Goal: Information Seeking & Learning: Learn about a topic

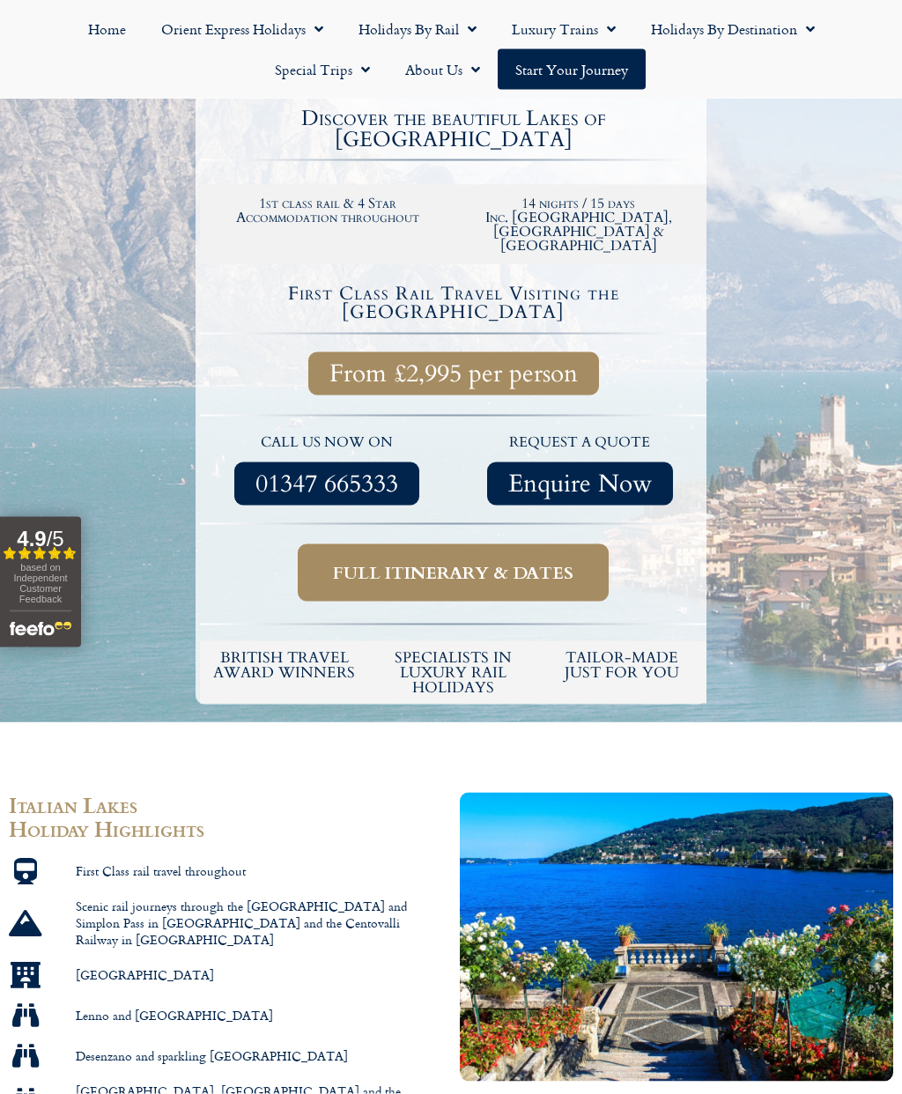
scroll to position [426, 0]
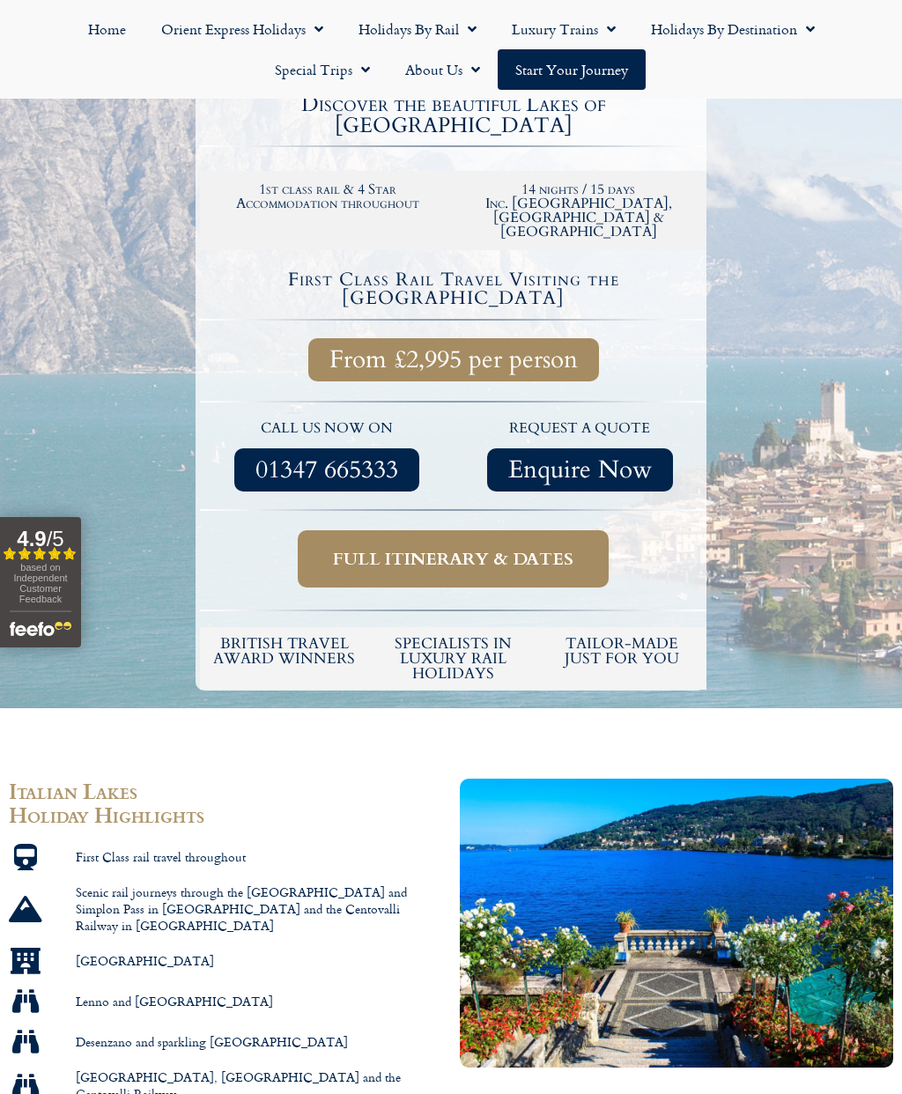
click at [517, 548] on span "Full itinerary & dates" at bounding box center [453, 559] width 241 height 22
click at [477, 548] on span "Full itinerary & dates" at bounding box center [453, 559] width 241 height 22
click at [481, 548] on span "Full itinerary & dates" at bounding box center [453, 559] width 241 height 22
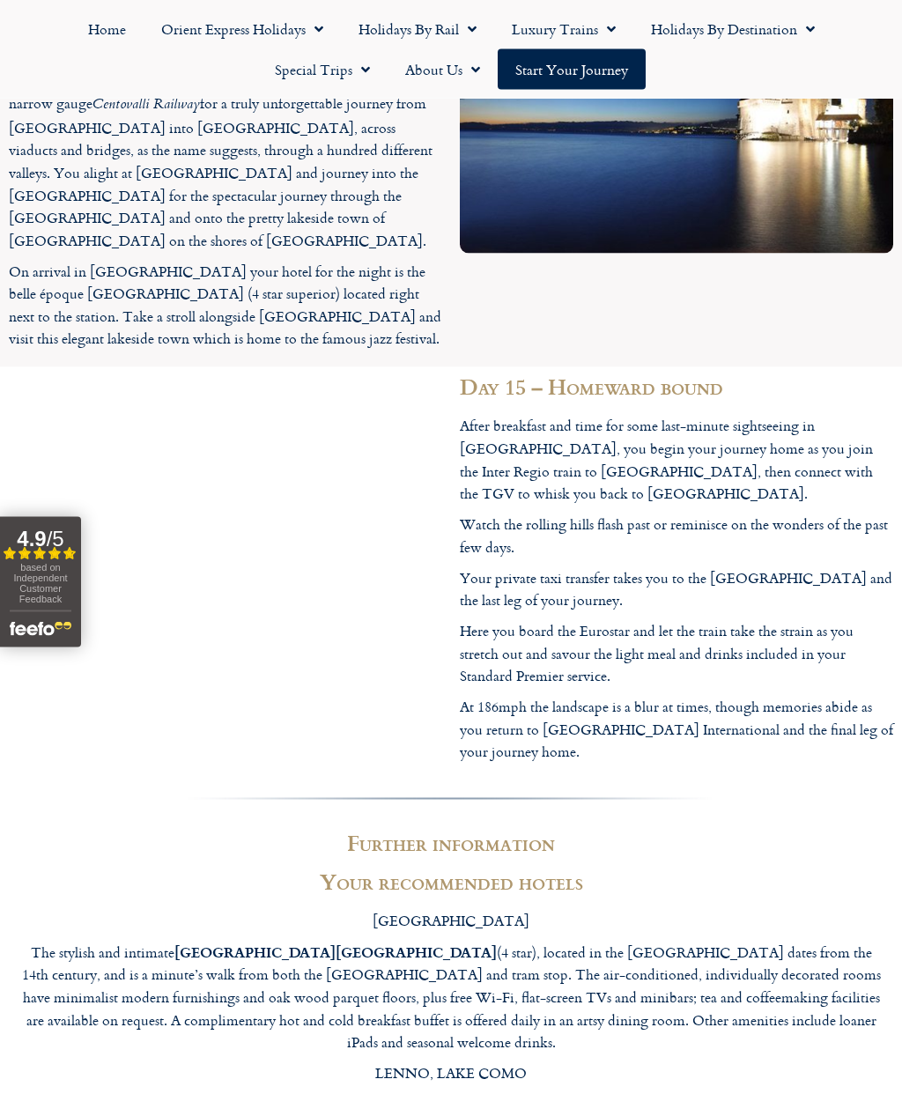
scroll to position [7072, 0]
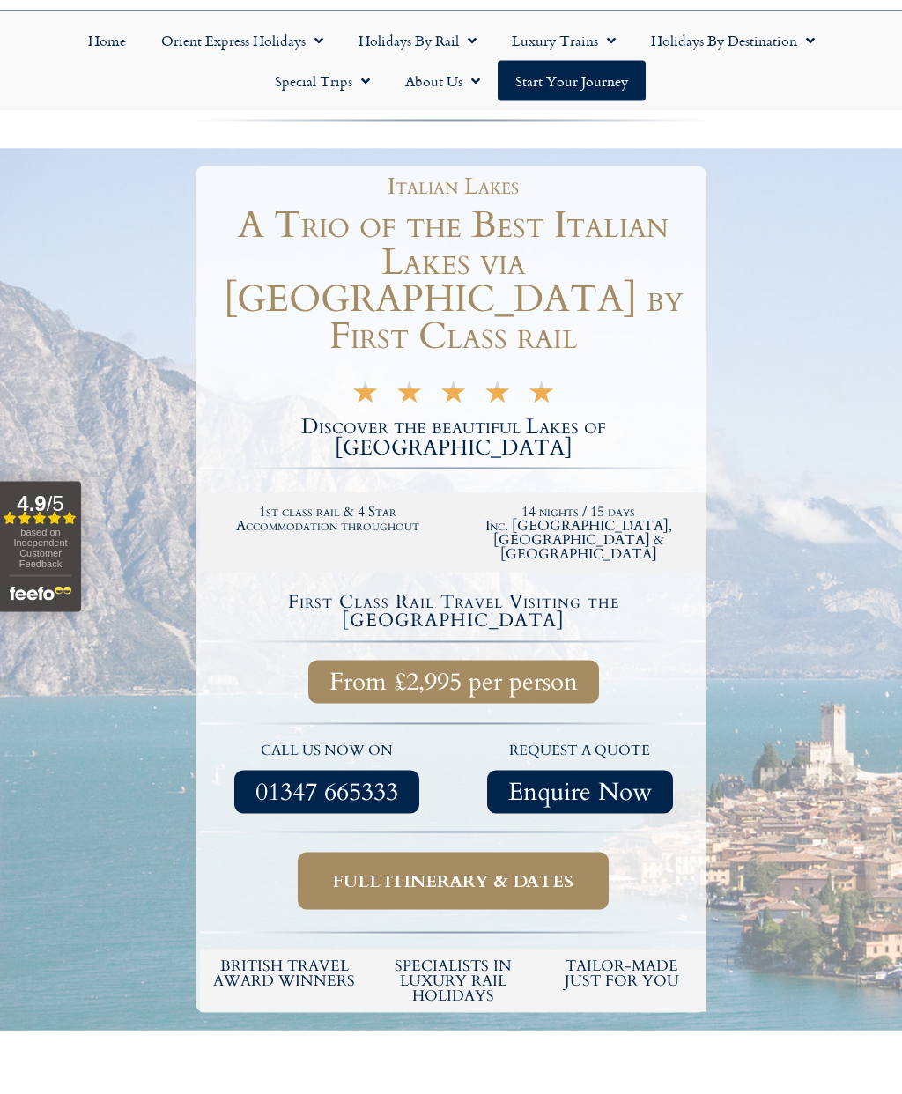
scroll to position [105, 0]
click at [467, 870] on span "Full itinerary & dates" at bounding box center [453, 881] width 241 height 22
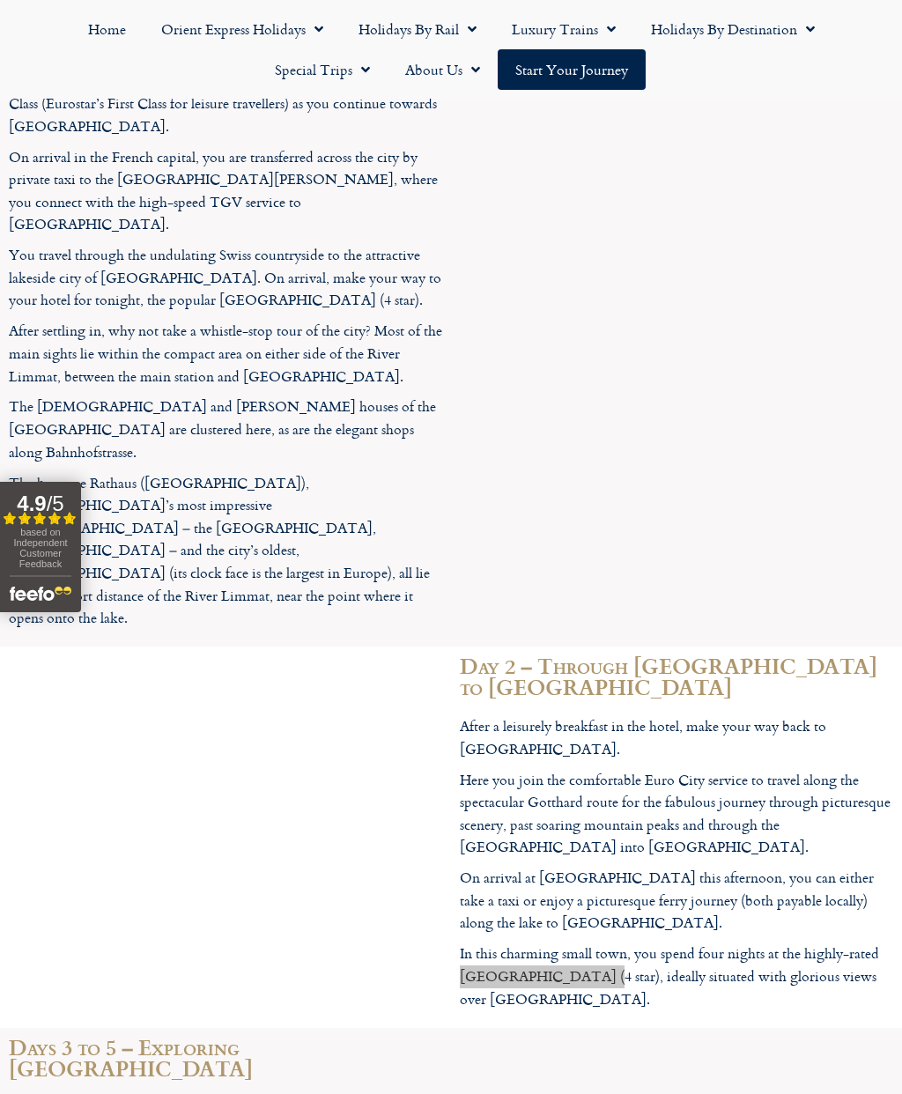
scroll to position [2258, 0]
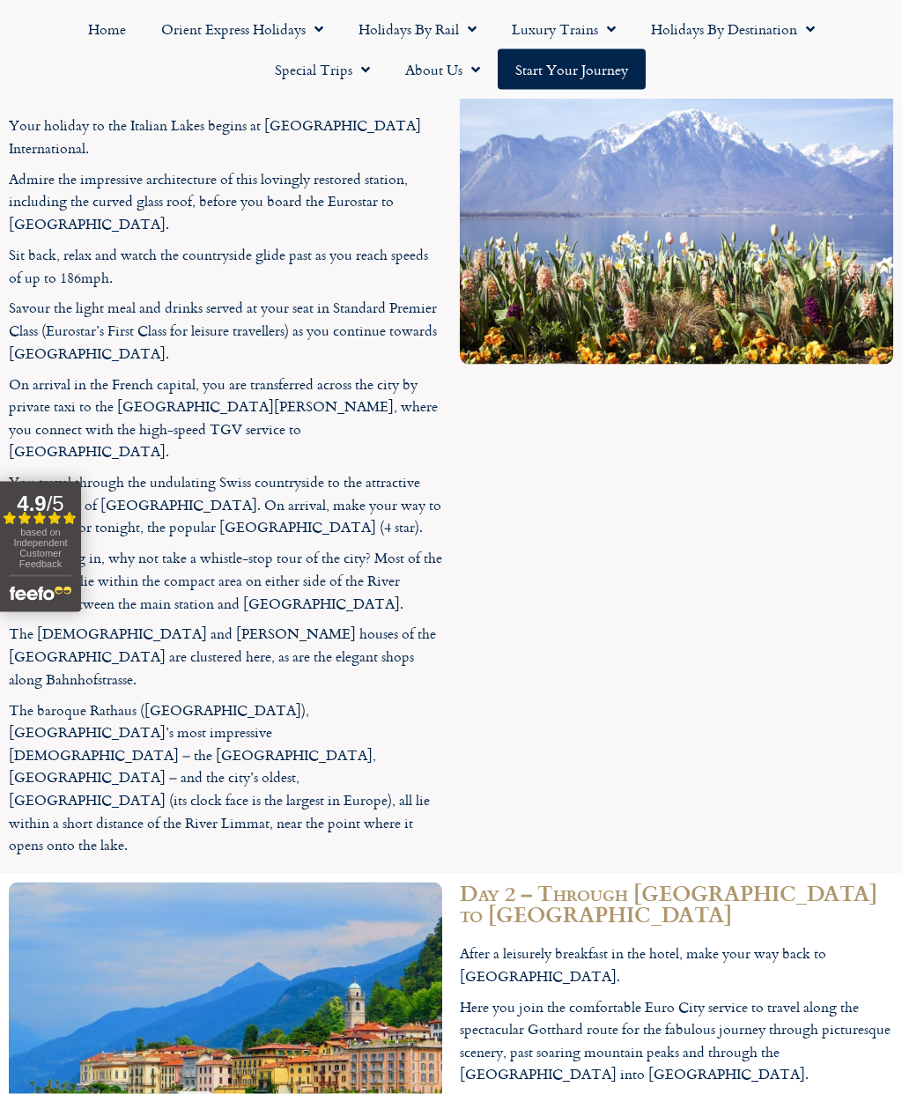
click at [554, 62] on link "Start your Journey" at bounding box center [572, 69] width 148 height 41
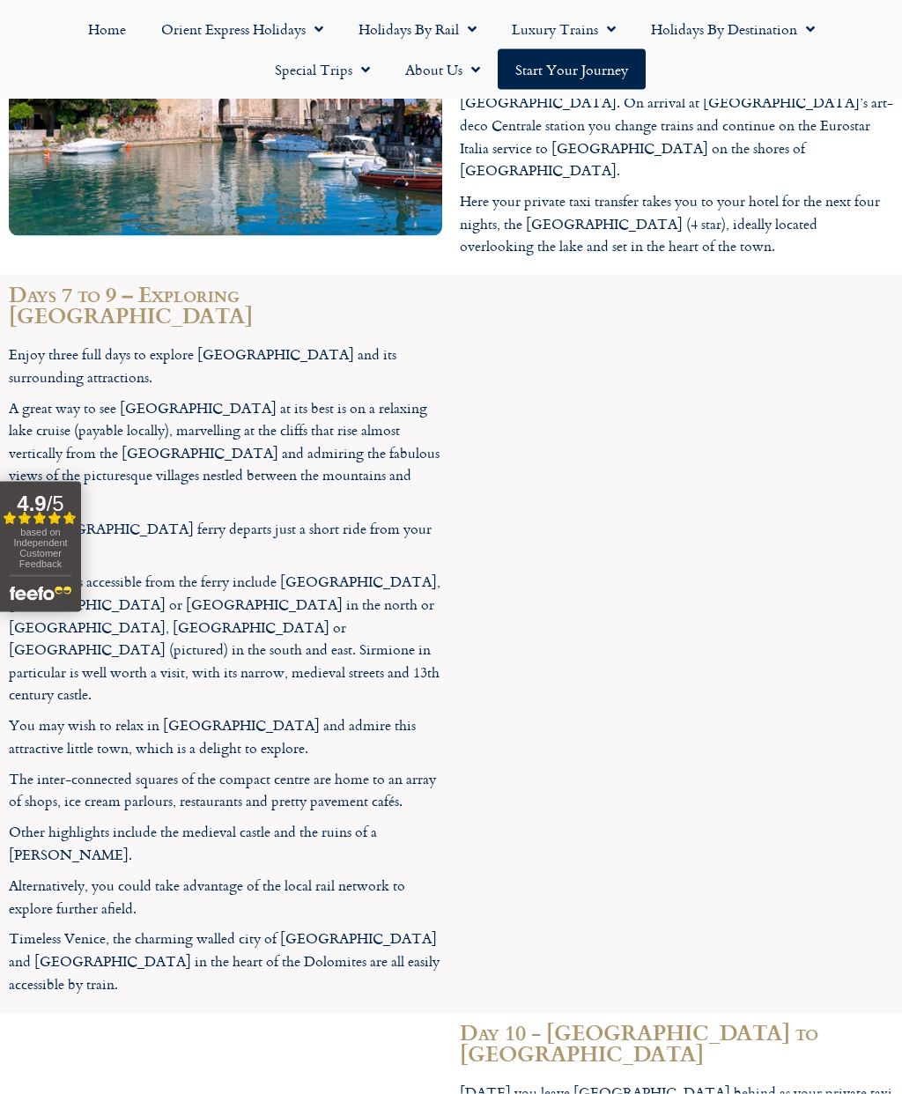
scroll to position [4399, 0]
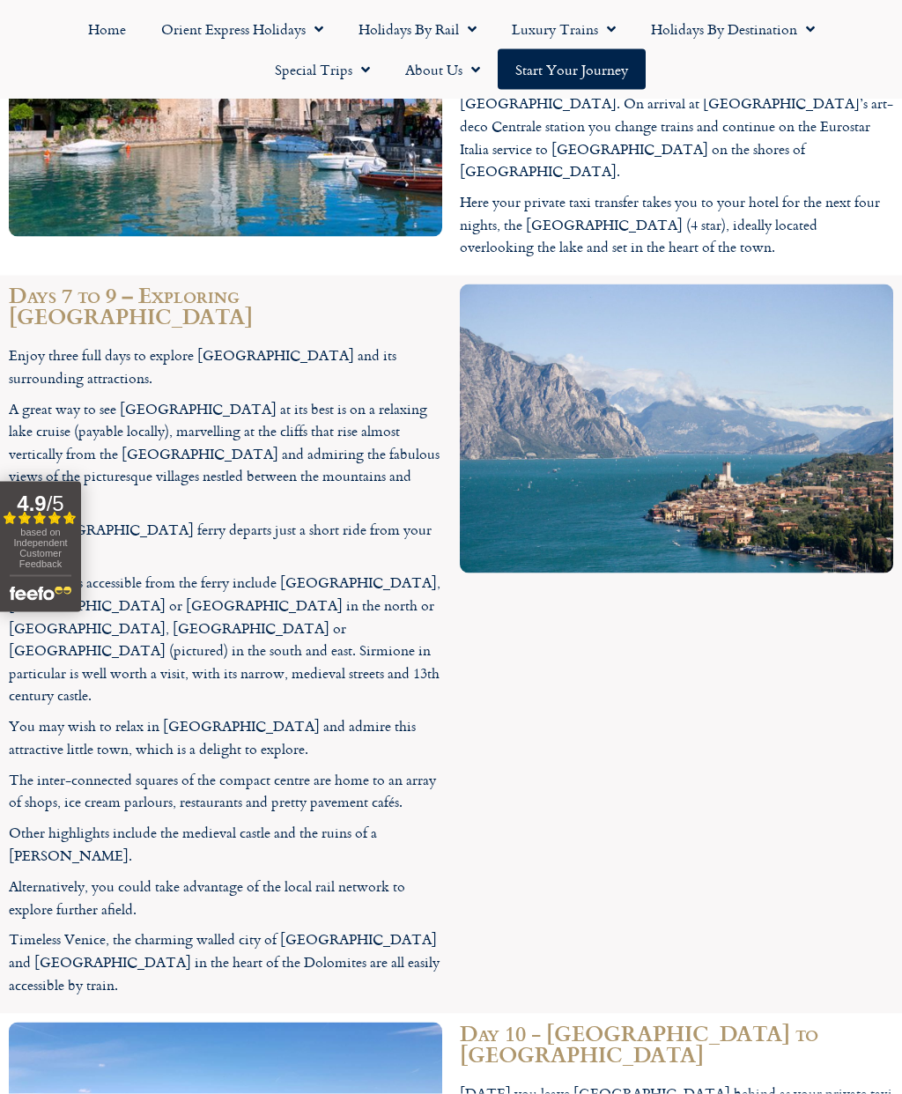
click at [444, 31] on link "Holidays by Rail" at bounding box center [417, 29] width 153 height 41
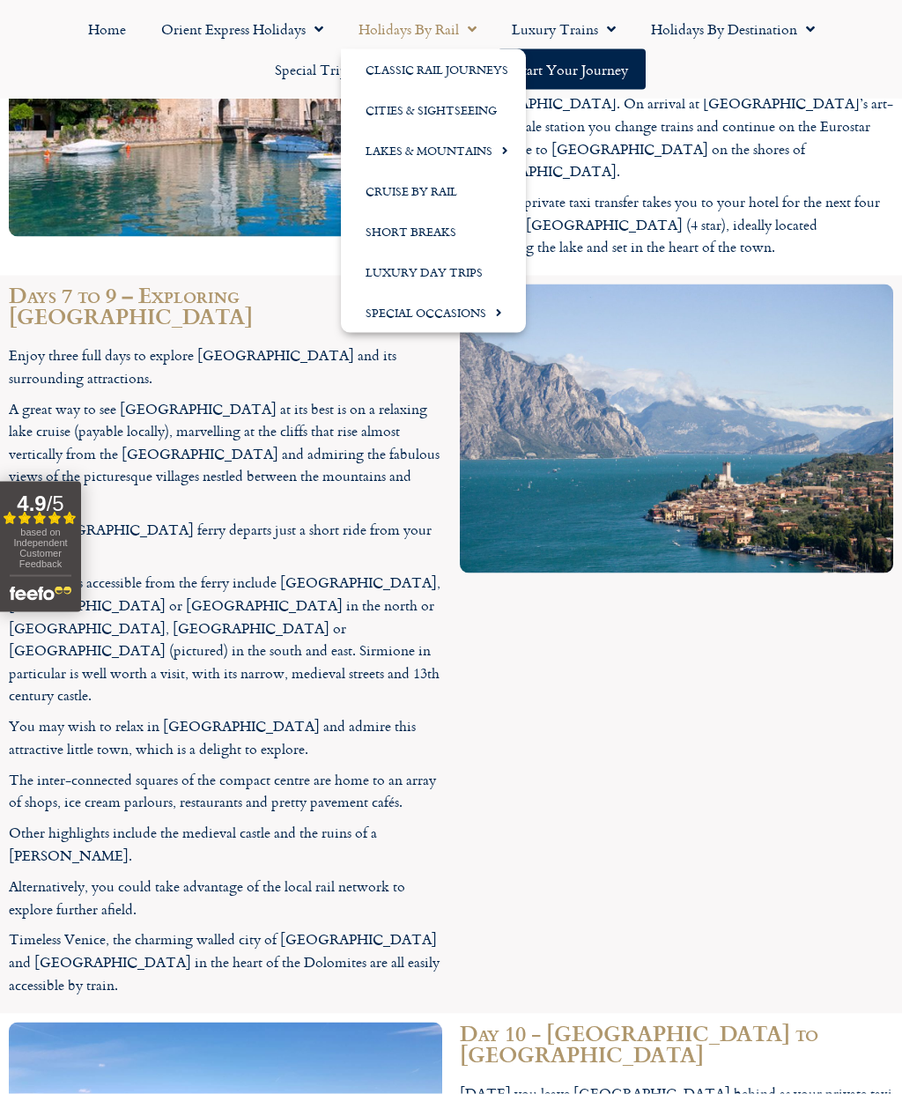
scroll to position [4400, 0]
click at [459, 146] on link "Lakes & Mountains" at bounding box center [433, 150] width 185 height 41
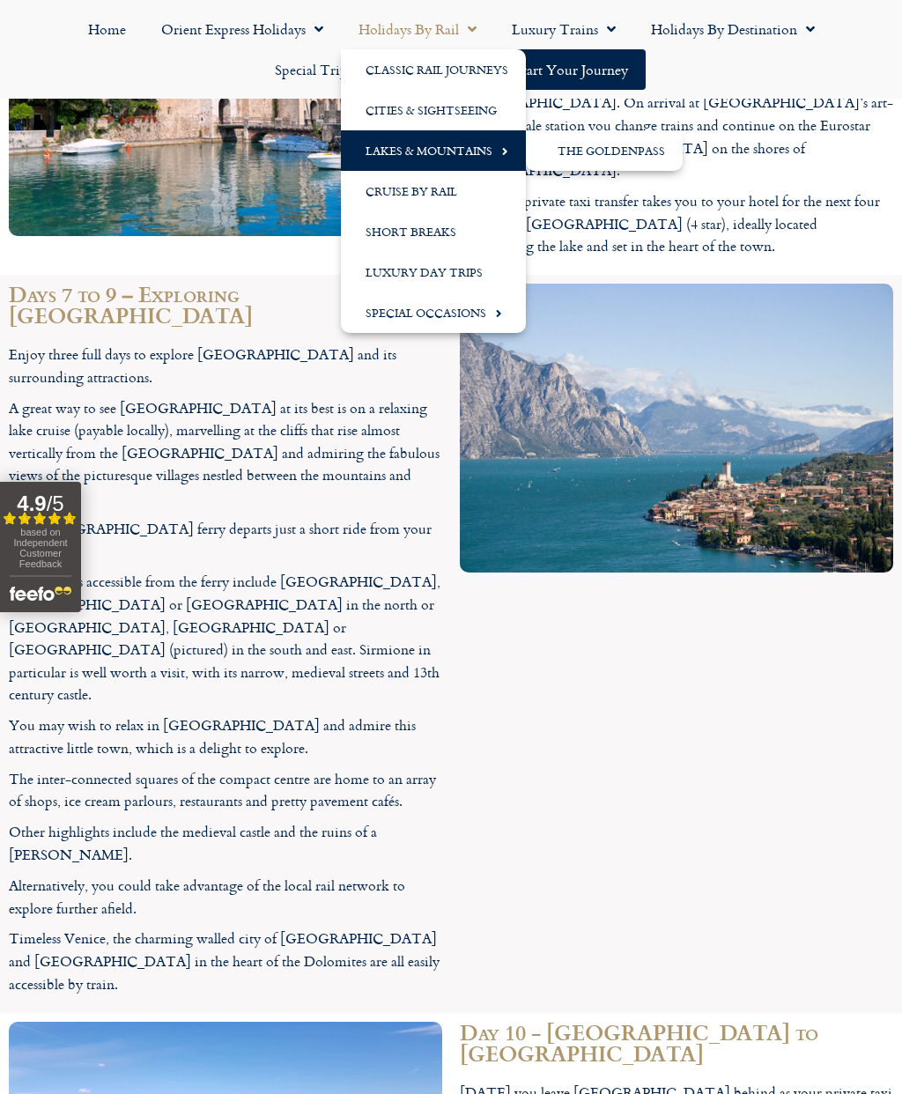
click at [606, 140] on link "The GoldenPass" at bounding box center [604, 150] width 157 height 41
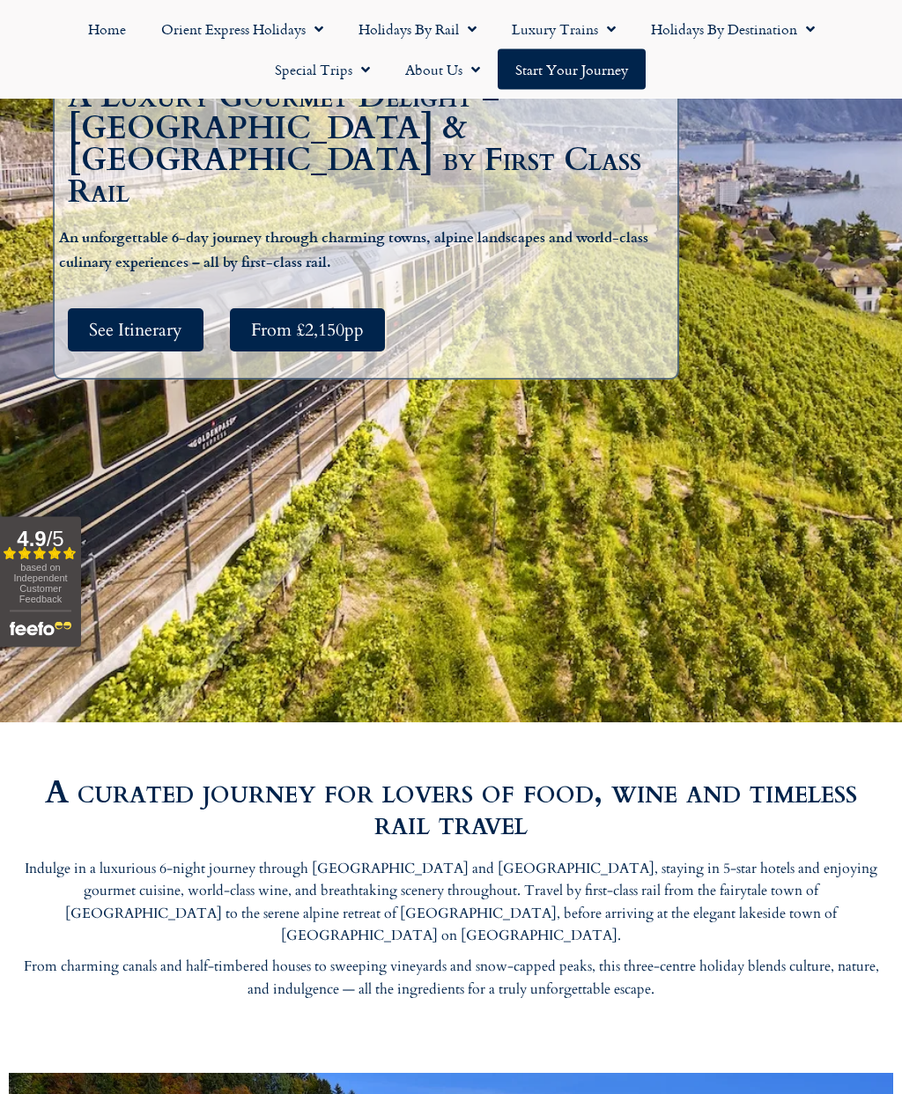
scroll to position [478, 0]
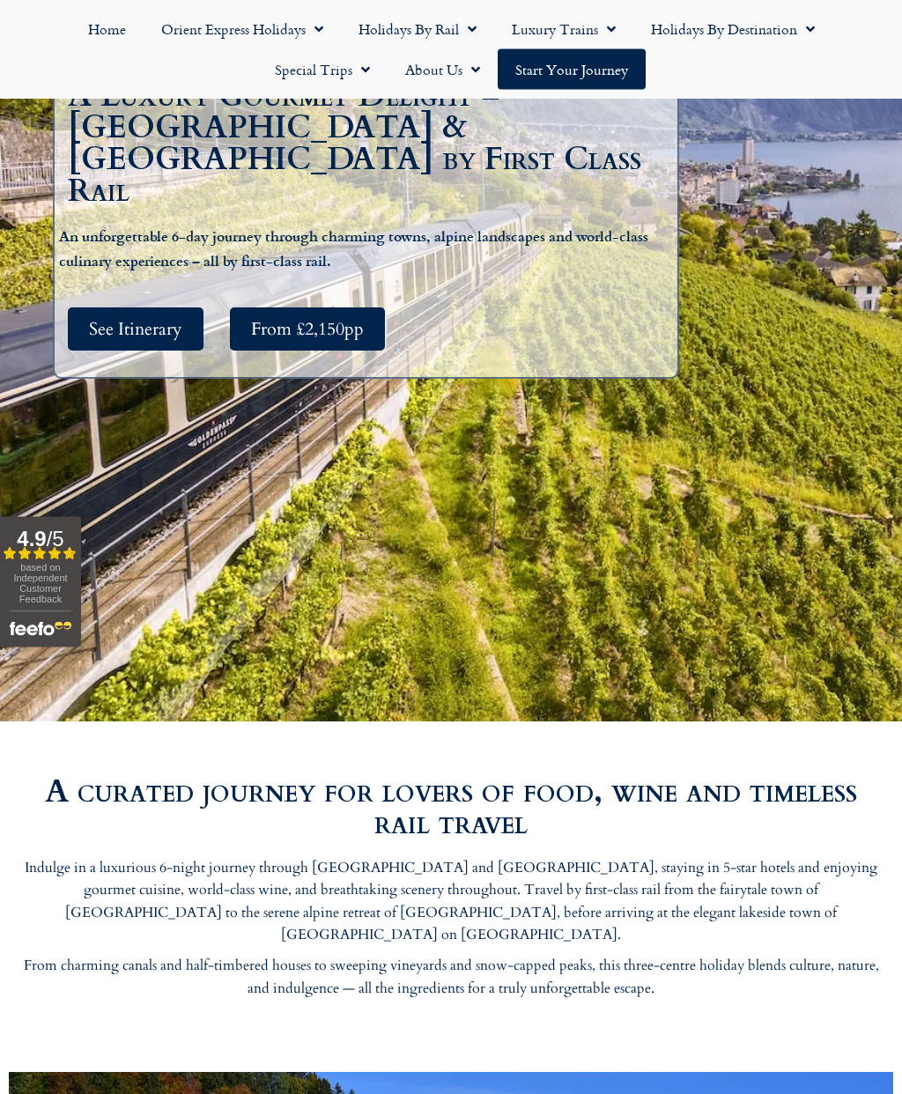
click at [147, 320] on span "See Itinerary" at bounding box center [135, 330] width 93 height 22
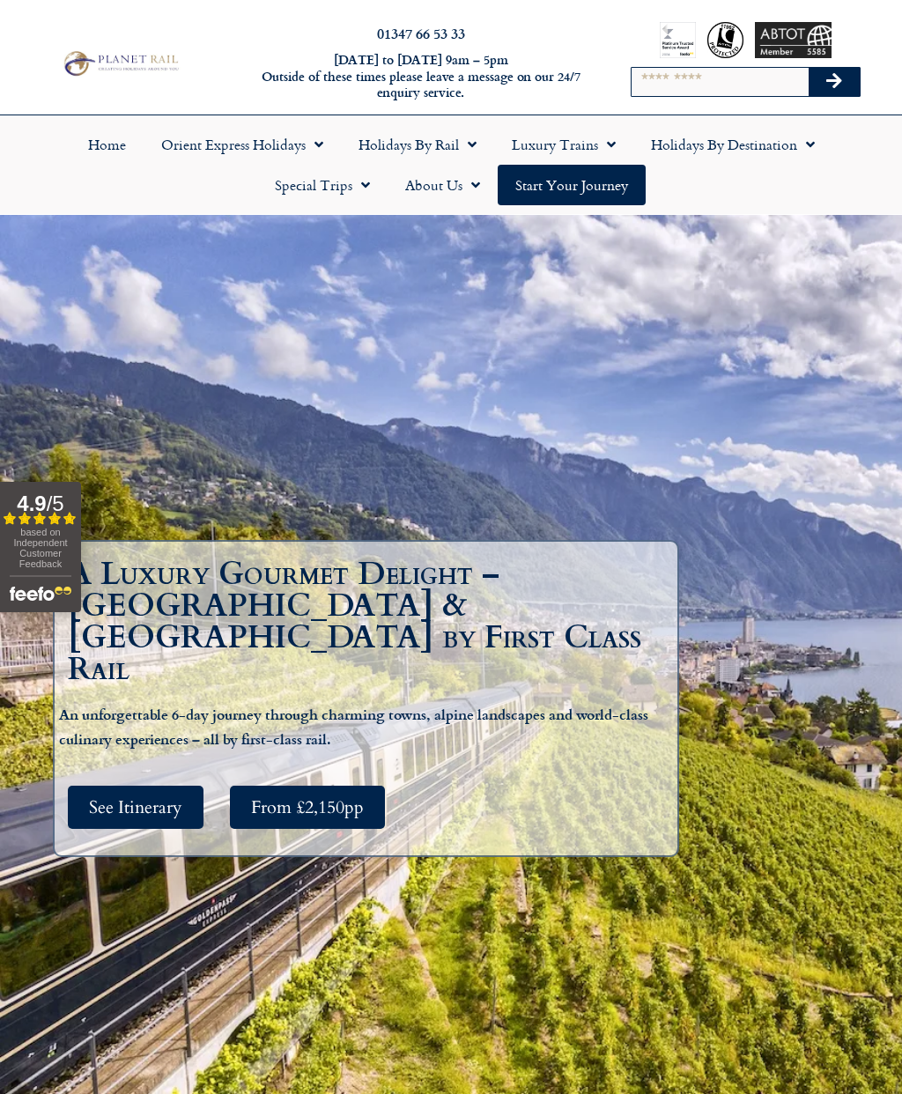
click at [307, 140] on span "Menu" at bounding box center [315, 145] width 18 height 32
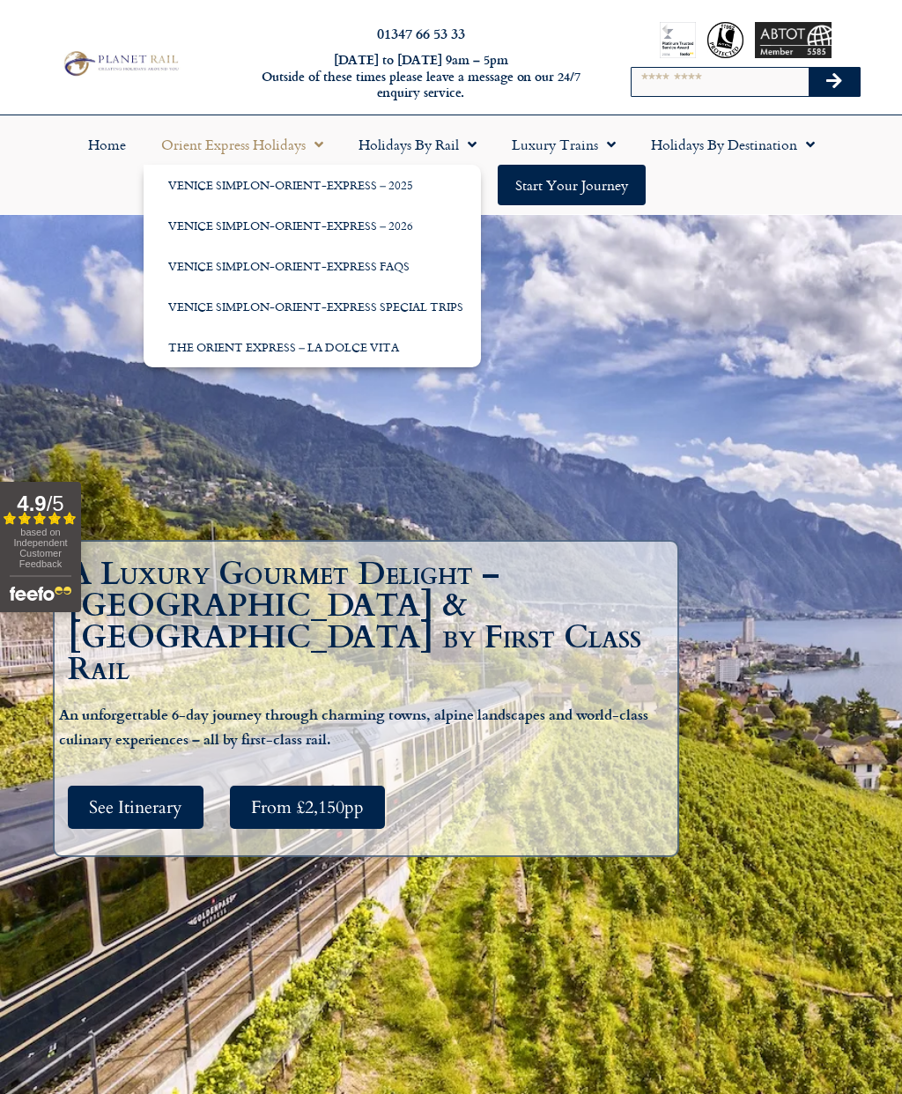
click at [454, 140] on link "Holidays by Rail" at bounding box center [417, 144] width 153 height 41
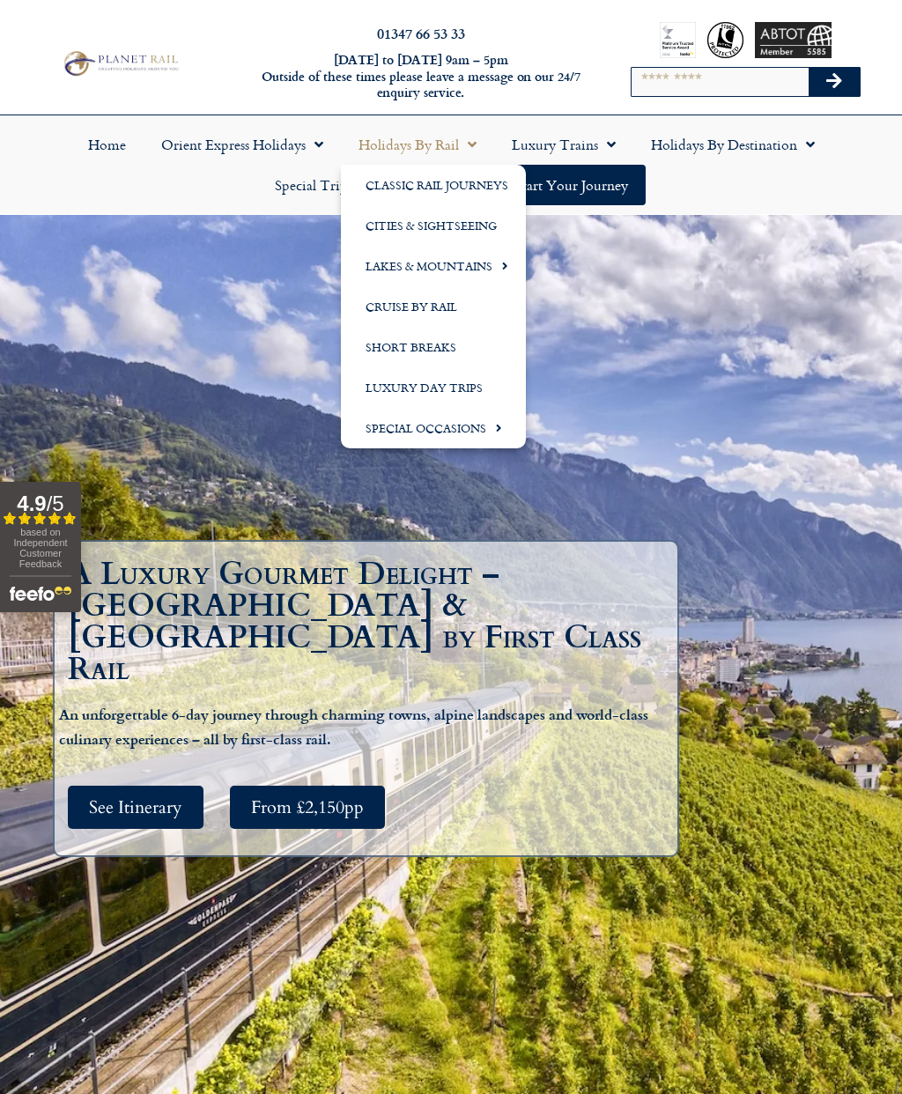
click at [455, 261] on link "Lakes & Mountains" at bounding box center [433, 266] width 185 height 41
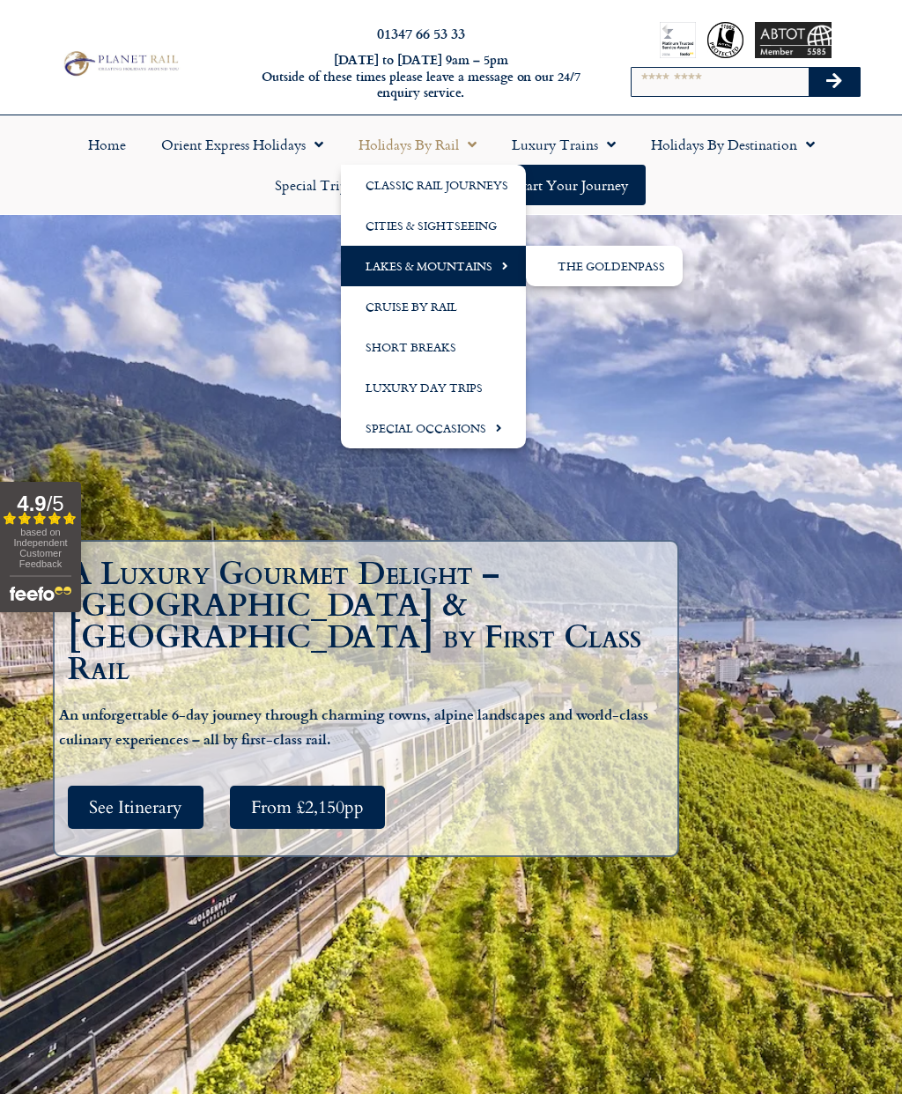
click at [462, 218] on link "Cities & Sightseeing" at bounding box center [433, 225] width 185 height 41
click at [455, 184] on link "Classic Rail Journeys" at bounding box center [433, 185] width 185 height 41
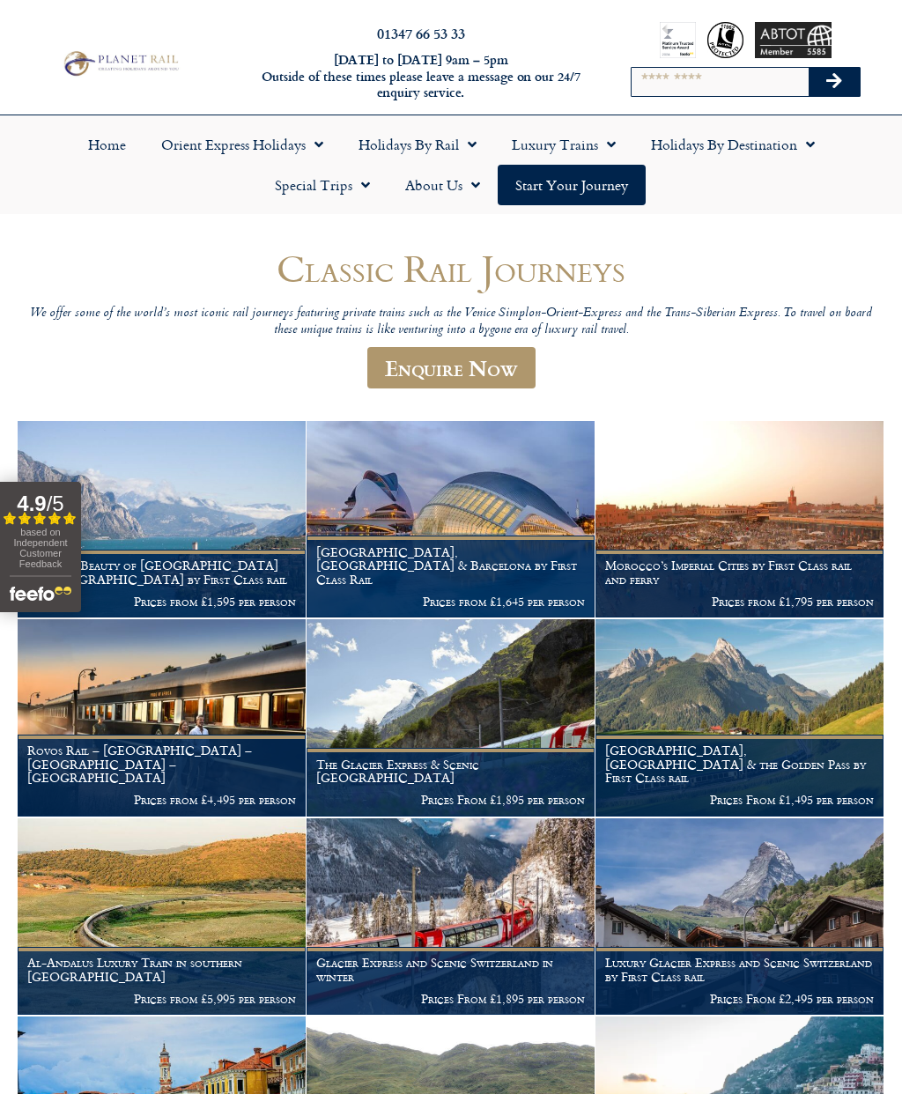
click at [348, 184] on link "Special Trips" at bounding box center [322, 185] width 130 height 41
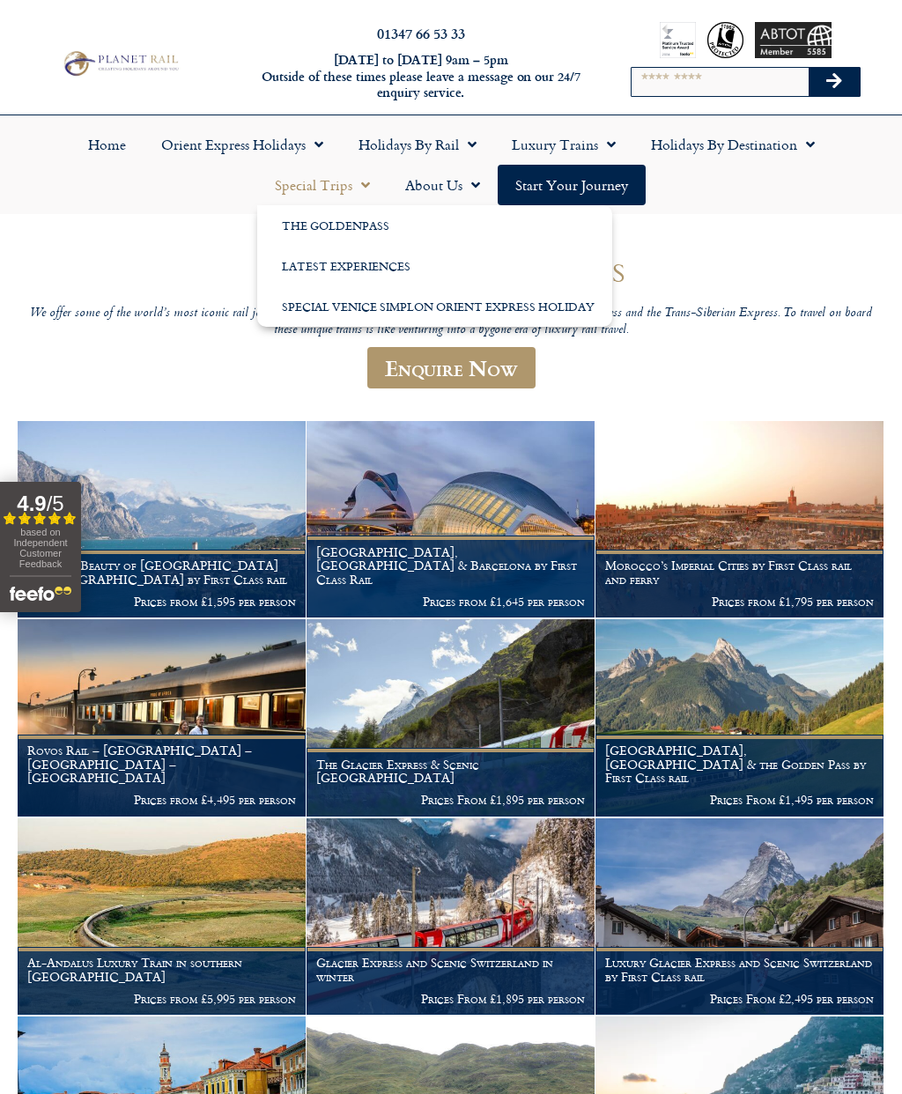
click at [374, 263] on link "Latest Experiences" at bounding box center [434, 266] width 355 height 41
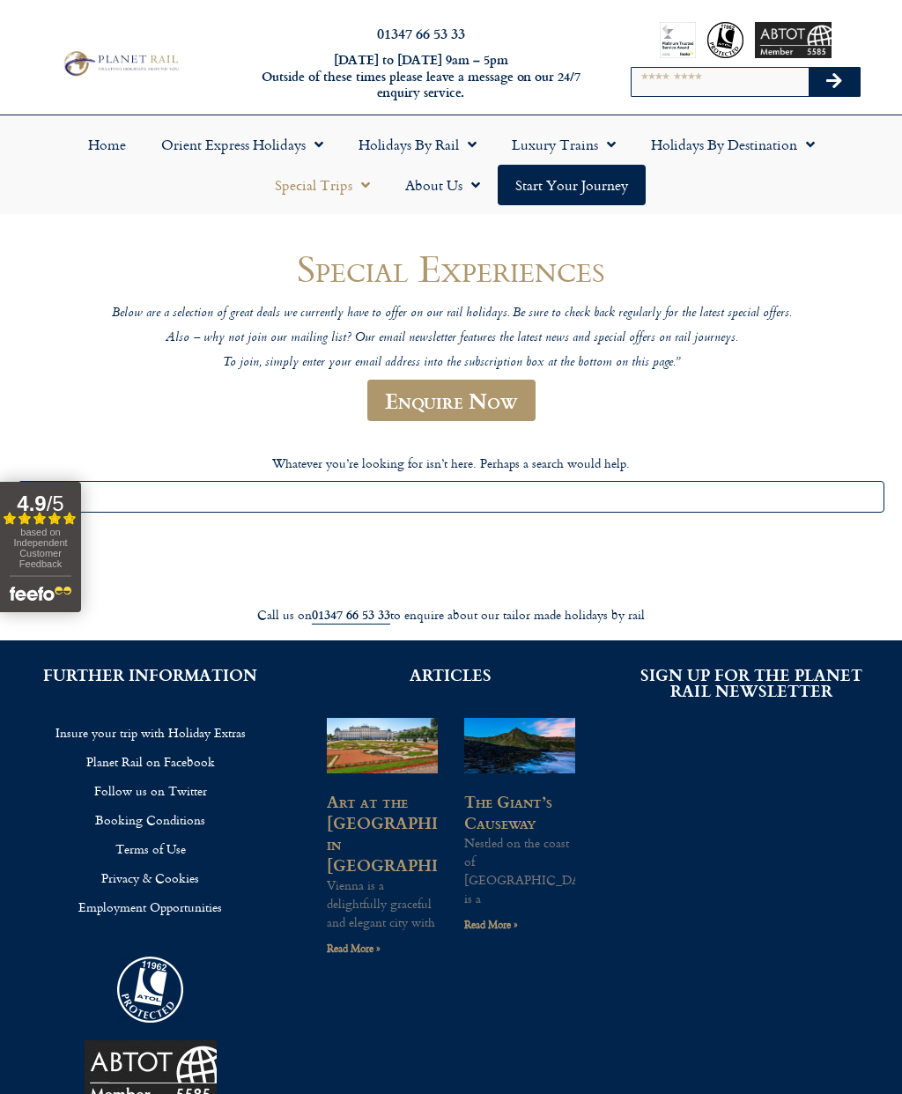
click at [96, 134] on link "Home" at bounding box center [106, 144] width 73 height 41
